Goal: Transaction & Acquisition: Purchase product/service

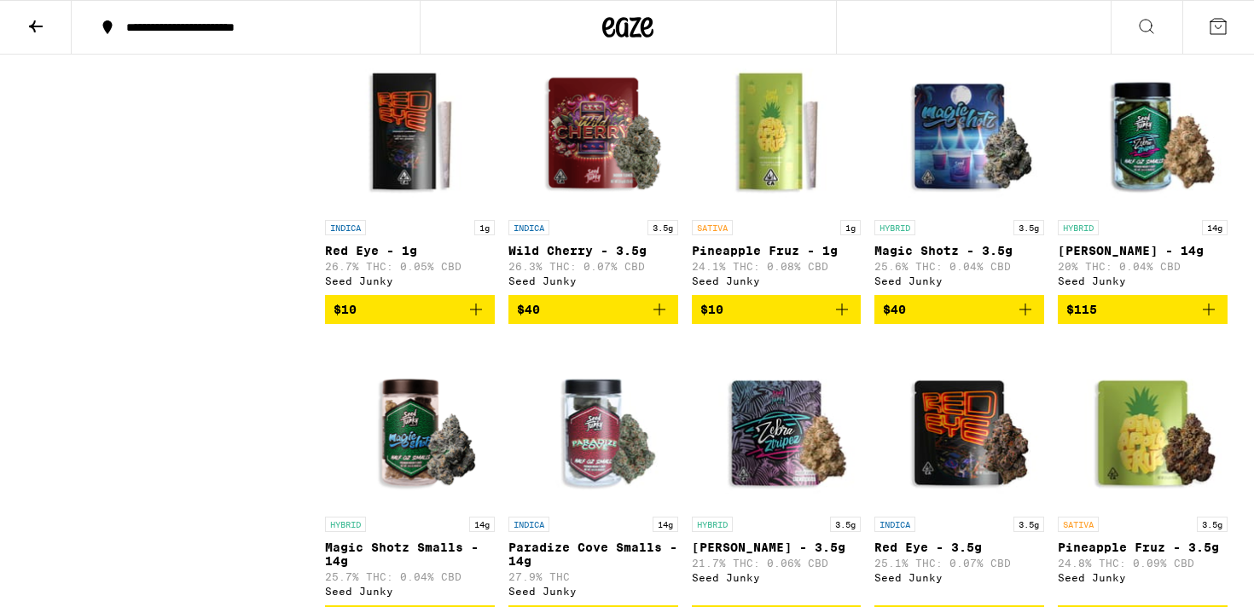
scroll to position [1139, 0]
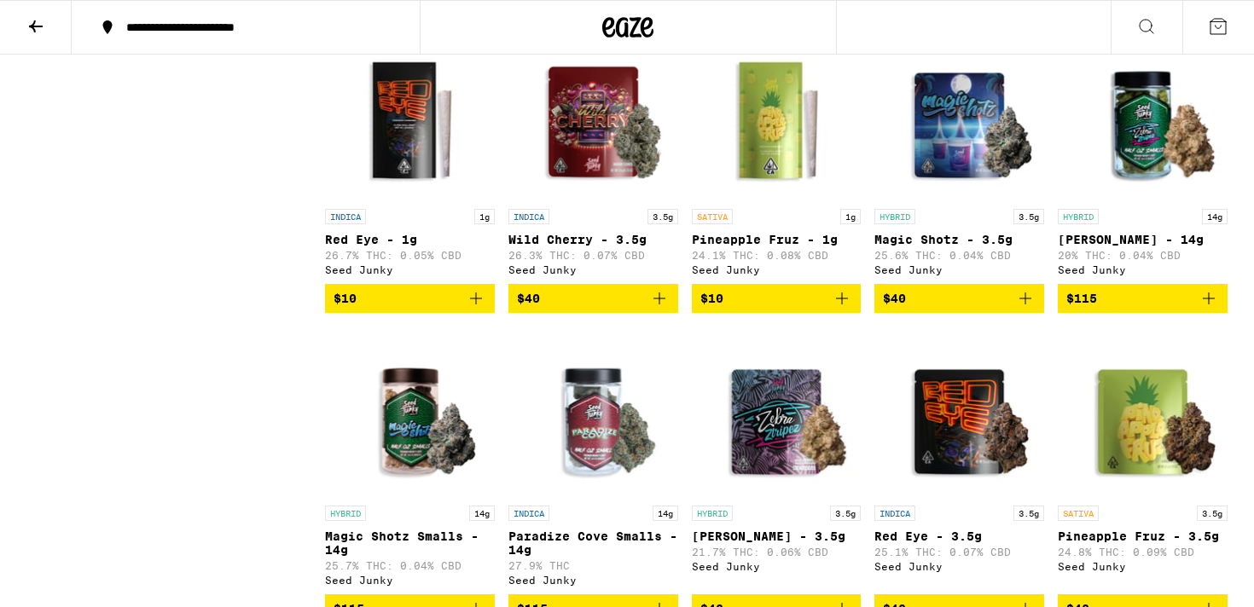
click at [640, 490] on img "Open page for Paradize Cove Smalls - 14g from Seed Junky" at bounding box center [593, 412] width 170 height 171
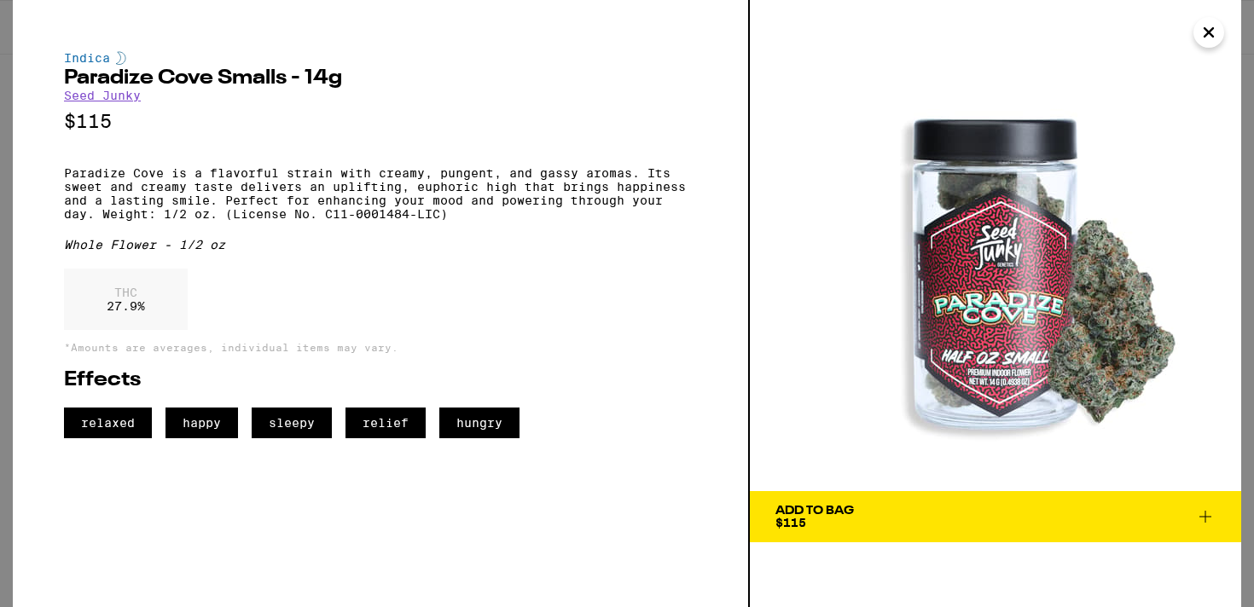
click at [1108, 311] on img at bounding box center [995, 245] width 491 height 491
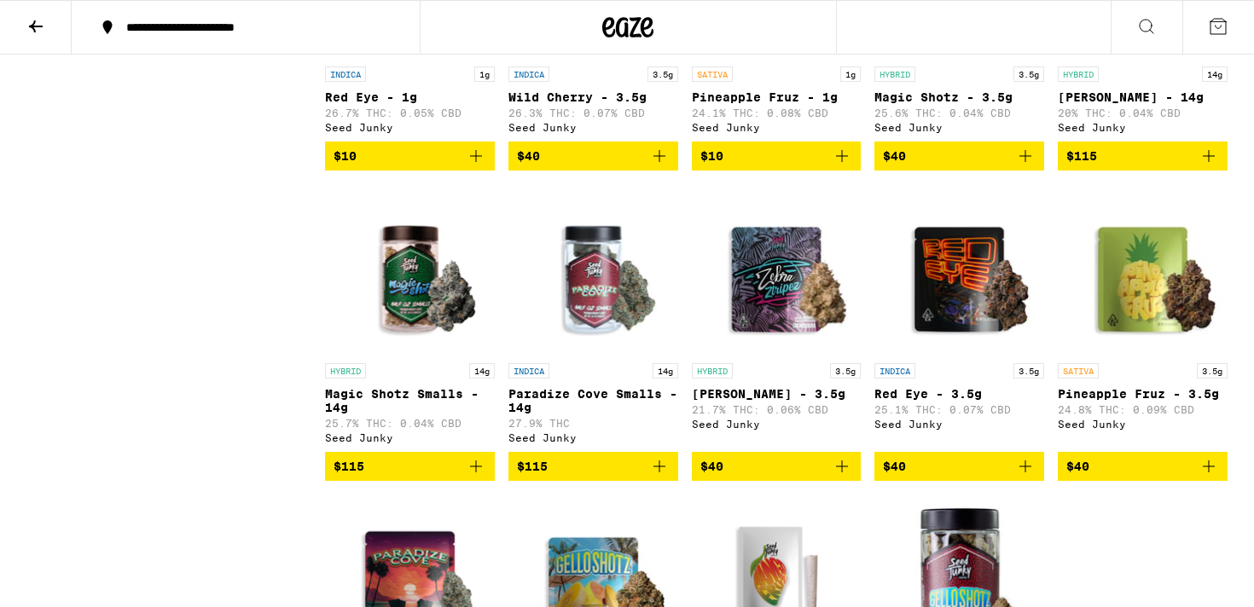
scroll to position [1284, 0]
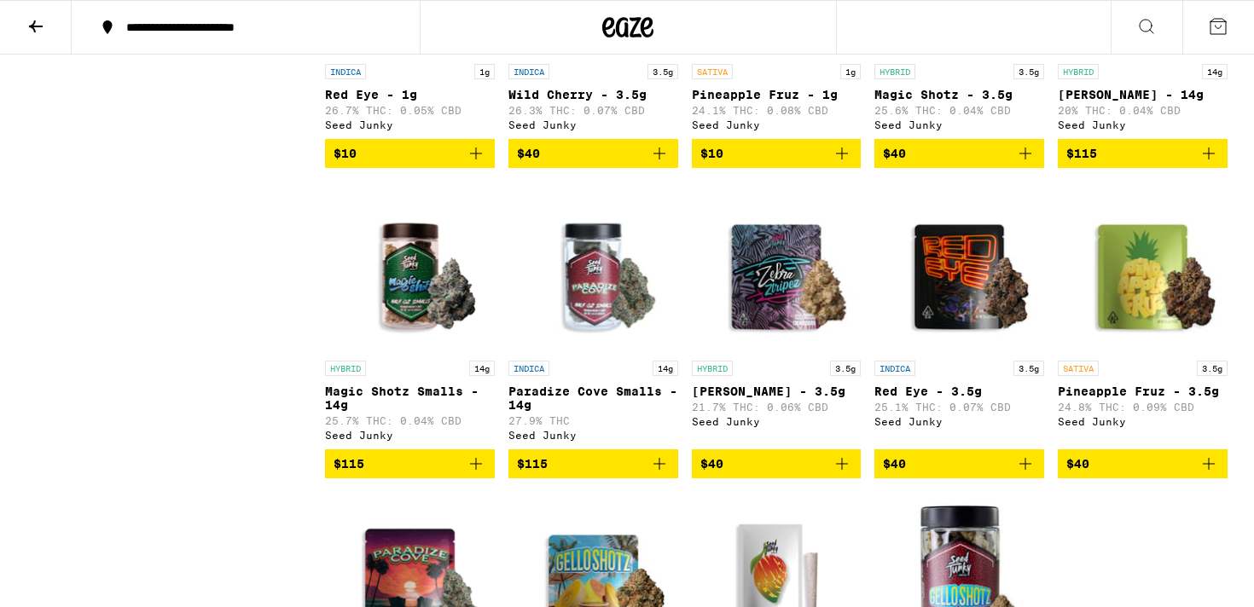
click at [630, 318] on img "Open page for Paradize Cove Smalls - 14g from Seed Junky" at bounding box center [593, 267] width 170 height 171
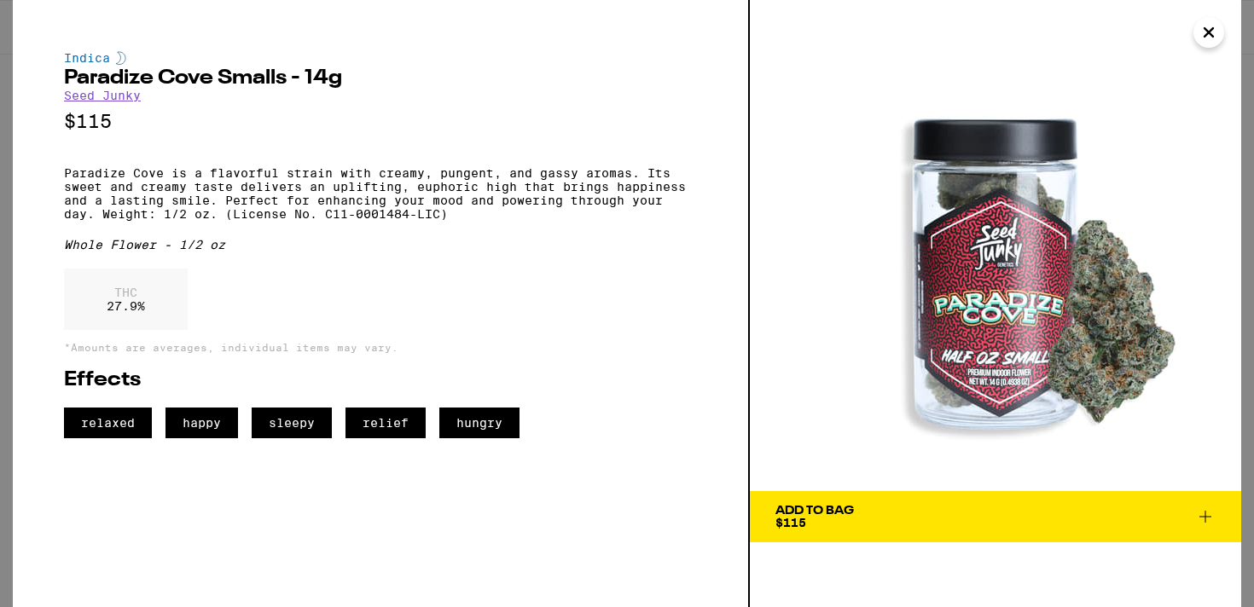
click at [1076, 345] on img at bounding box center [995, 245] width 491 height 491
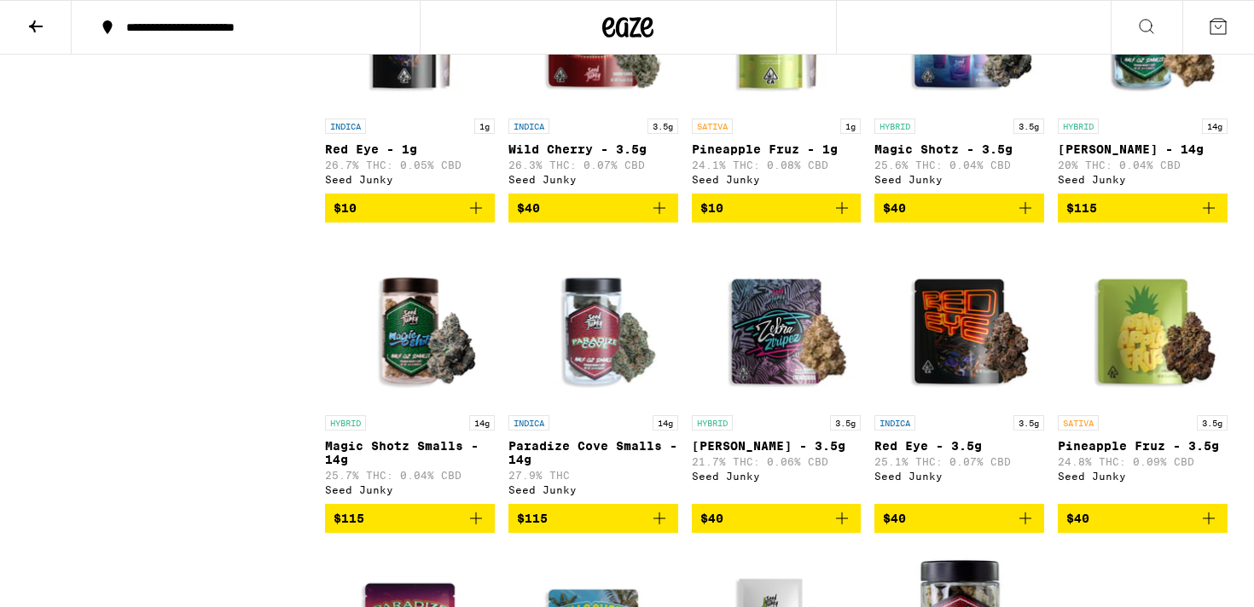
scroll to position [1236, 0]
